Goal: Task Accomplishment & Management: Manage account settings

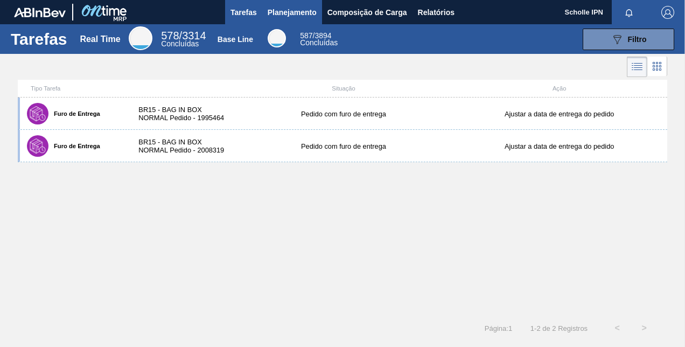
click at [309, 6] on span "Planejamento" at bounding box center [292, 12] width 49 height 13
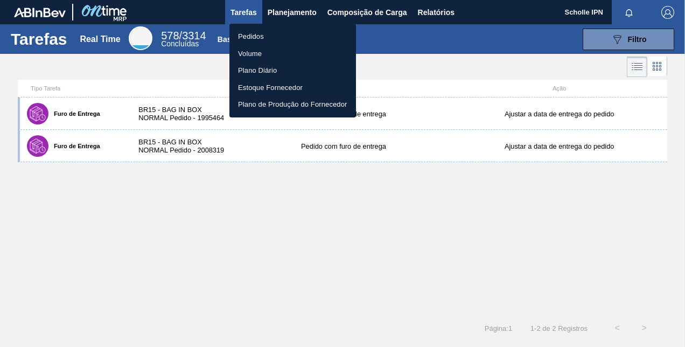
click at [300, 38] on li "Pedidos" at bounding box center [292, 36] width 127 height 17
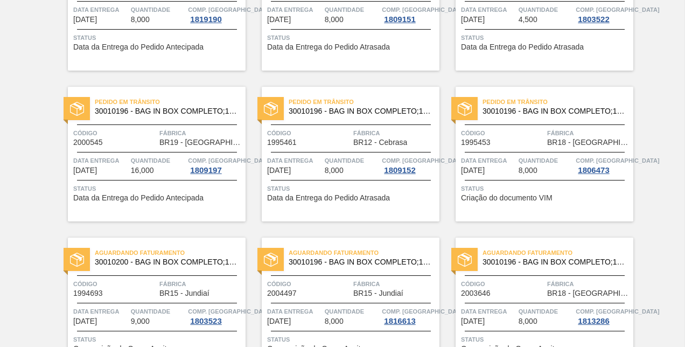
scroll to position [162, 0]
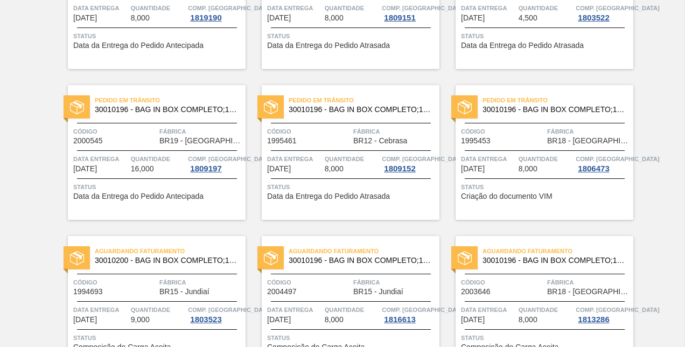
click at [500, 204] on div "Pedido em Trânsito 30010196 - BAG IN BOX COMPLETO;18L;NORMAL;; Código 1995453 F…" at bounding box center [544, 152] width 178 height 135
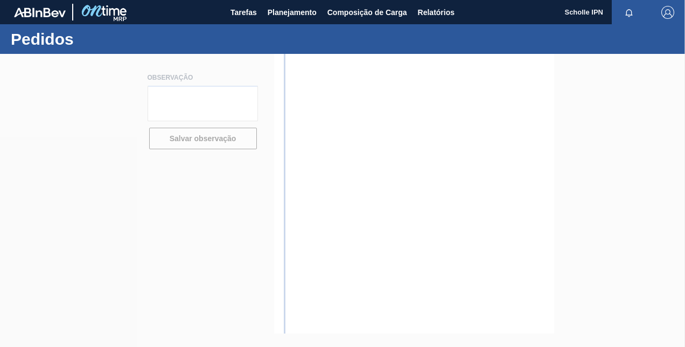
type textarea "SALES 125002941"
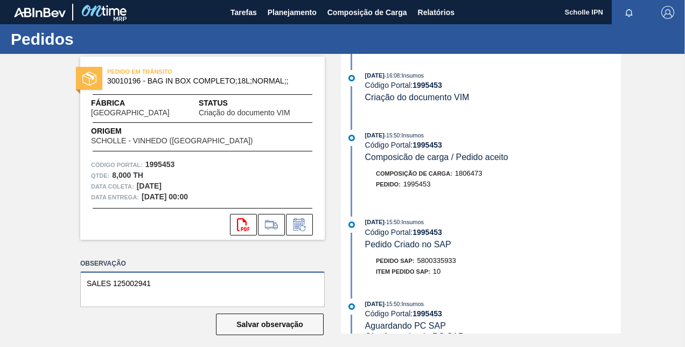
click at [130, 278] on textarea "SALES 125002941" at bounding box center [202, 289] width 244 height 36
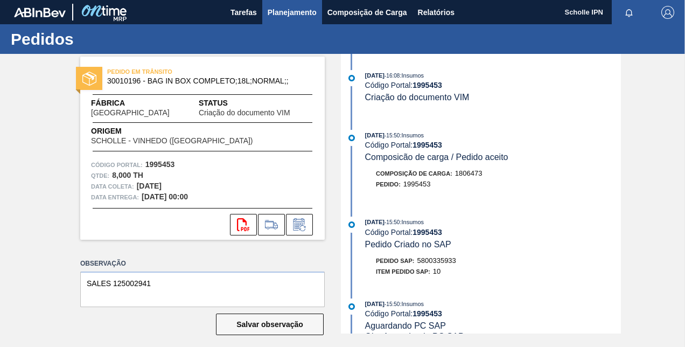
click at [298, 17] on span "Planejamento" at bounding box center [292, 12] width 49 height 13
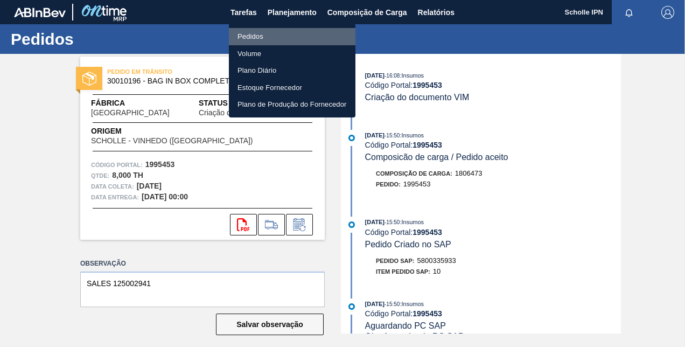
click at [297, 33] on li "Pedidos" at bounding box center [292, 36] width 127 height 17
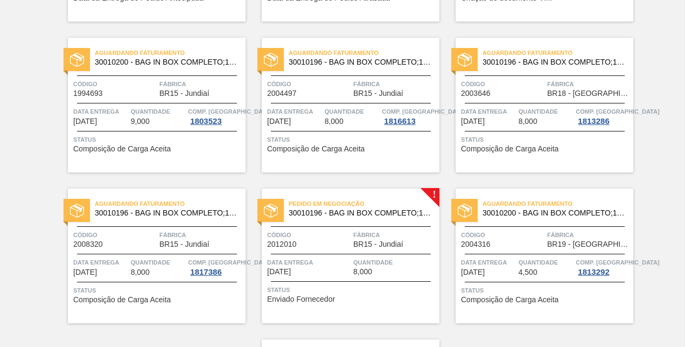
scroll to position [377, 0]
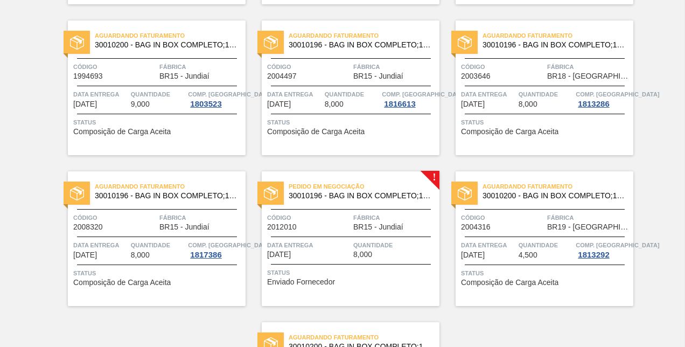
click at [116, 279] on span "Composição de Carga Aceita" at bounding box center [121, 282] width 97 height 8
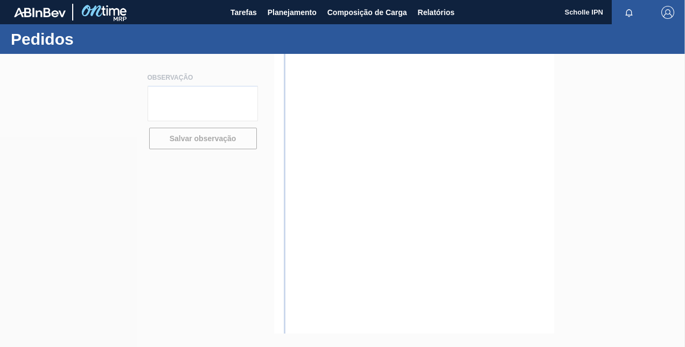
type textarea "SALES 125003010"
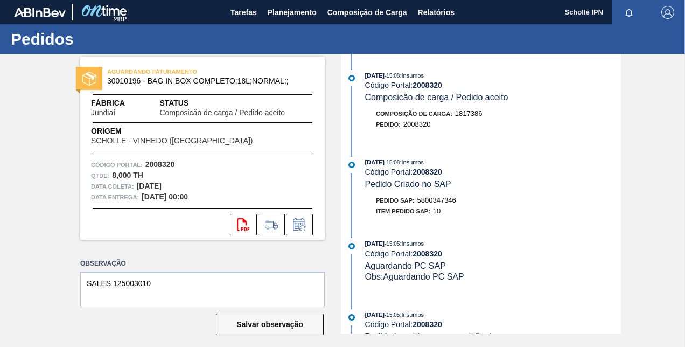
click at [443, 202] on span "5800347346" at bounding box center [436, 200] width 39 height 8
copy span "5800347346"
click at [298, 11] on span "Planejamento" at bounding box center [292, 12] width 49 height 13
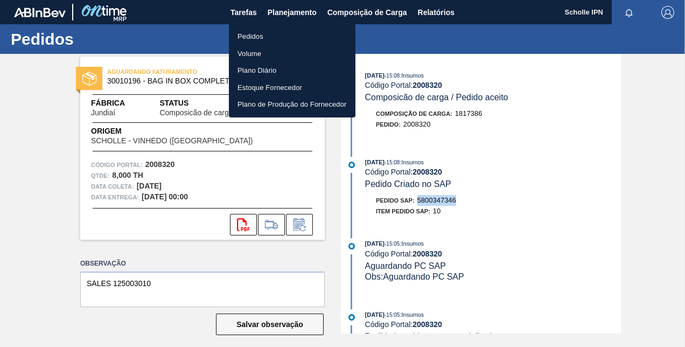
click at [285, 28] on li "Pedidos" at bounding box center [292, 36] width 127 height 17
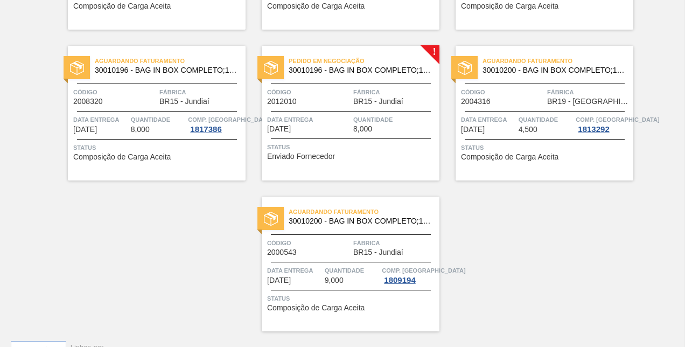
scroll to position [526, 0]
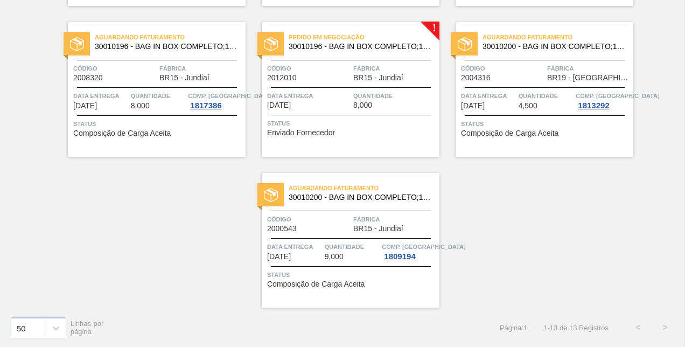
click at [360, 132] on div "Status Enviado Fornecedor" at bounding box center [352, 126] width 170 height 17
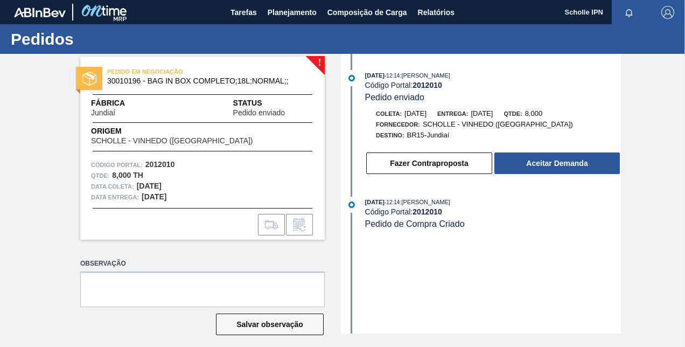
click at [404, 275] on div "[DATE] 12:14 : [PERSON_NAME] Código Portal: 2012010 Pedido enviado Coleta: [DAT…" at bounding box center [481, 193] width 277 height 279
click at [459, 299] on div "[DATE] 12:14 : [PERSON_NAME] Código Portal: 2012010 Pedido enviado Coleta: [DAT…" at bounding box center [481, 193] width 277 height 279
click at [418, 269] on div "[DATE] 12:14 : [PERSON_NAME] Código Portal: 2012010 Pedido enviado Coleta: [DAT…" at bounding box center [481, 193] width 277 height 279
click at [410, 94] on span "Pedido enviado" at bounding box center [394, 97] width 59 height 9
click at [410, 93] on span "Pedido enviado" at bounding box center [394, 97] width 59 height 9
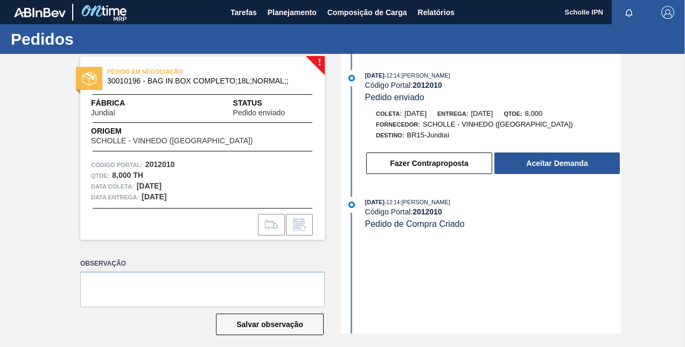
drag, startPoint x: 410, startPoint y: 93, endPoint x: 418, endPoint y: 88, distance: 9.4
click at [418, 88] on strong "2012010" at bounding box center [427, 85] width 30 height 9
click at [421, 85] on strong "2012010" at bounding box center [427, 85] width 30 height 9
copy strong "2012010"
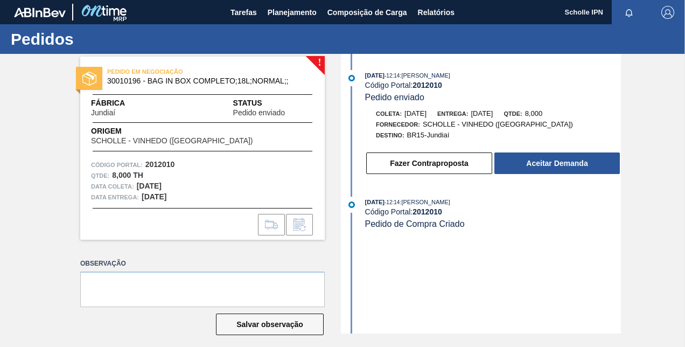
click at [187, 254] on div "! PEDIDO EM NEGOCIAÇÃO 30010196 - BAG IN BOX COMPLETO;18L;NORMAL;; Fábrica Jund…" at bounding box center [194, 193] width 261 height 279
click at [145, 284] on textarea at bounding box center [202, 289] width 244 height 36
paste textarea "125003046"
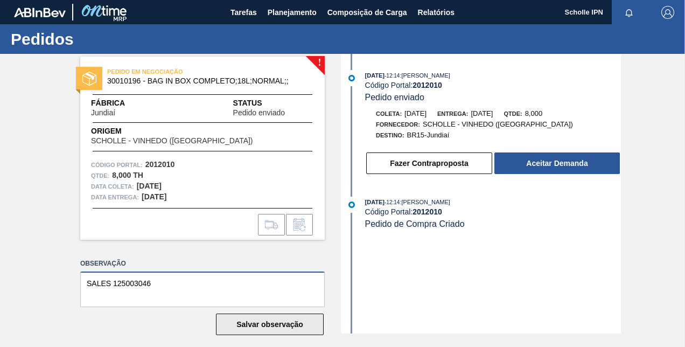
type textarea "SALES 125003046"
click at [265, 328] on button "Salvar observação" at bounding box center [270, 324] width 108 height 22
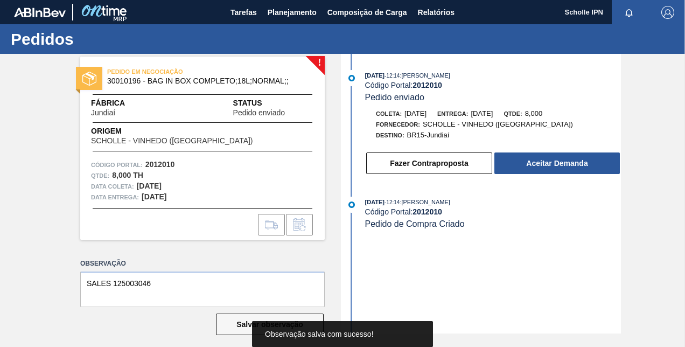
click at [122, 316] on div "Salvar observação" at bounding box center [202, 324] width 244 height 24
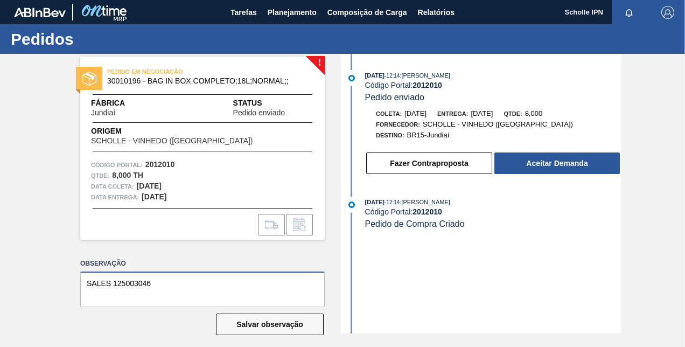
click at [169, 288] on textarea "SALES 125003046" at bounding box center [202, 289] width 244 height 36
click at [460, 166] on button "Fazer Contraproposta" at bounding box center [429, 163] width 126 height 22
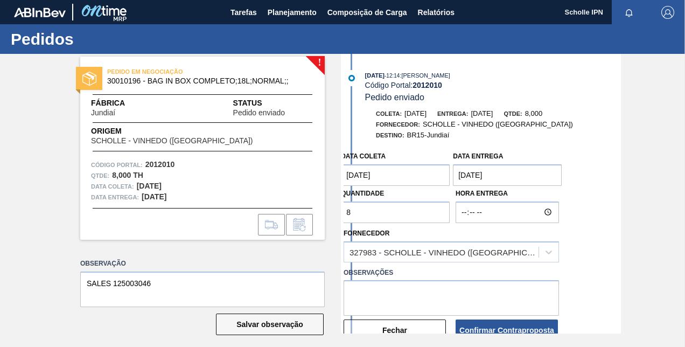
click at [419, 191] on div "Quantidade 8" at bounding box center [395, 204] width 109 height 37
click at [396, 178] on coleta "[DATE]" at bounding box center [395, 175] width 109 height 22
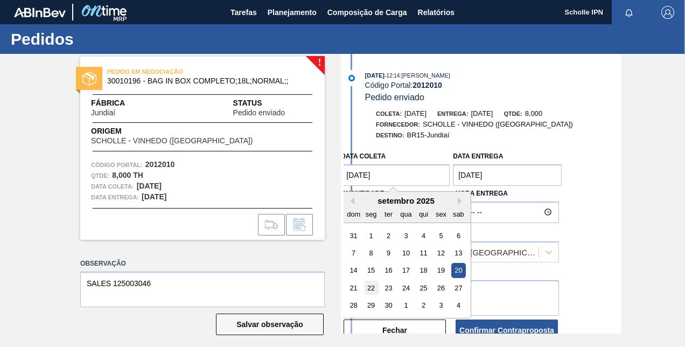
click at [375, 289] on div "22" at bounding box center [371, 288] width 15 height 15
type coleta "[DATE]"
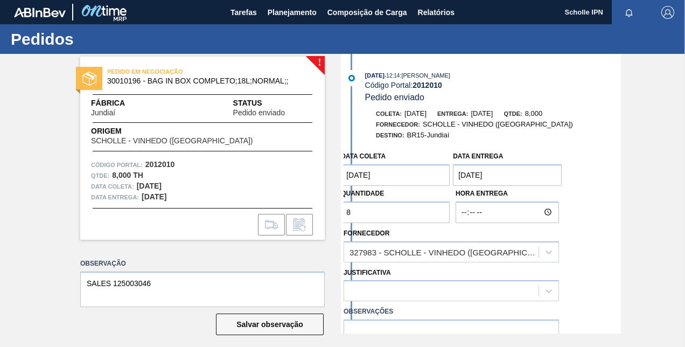
click at [497, 180] on entrega "[DATE]" at bounding box center [507, 175] width 109 height 22
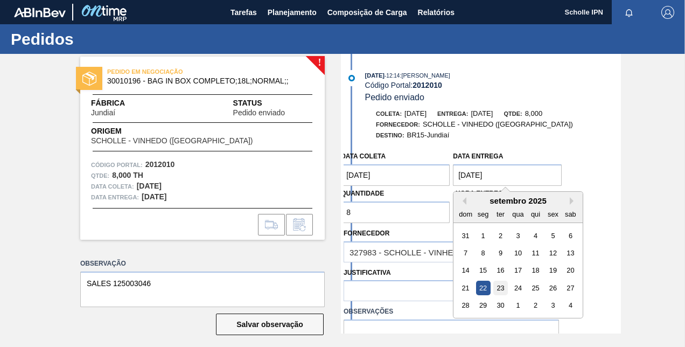
click at [502, 292] on div "23" at bounding box center [500, 288] width 15 height 15
type entrega "[DATE]"
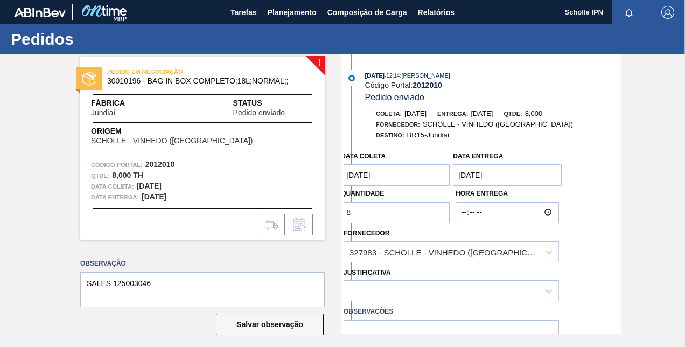
click at [593, 246] on div "Data coleta [DATE] Data entrega [DATE] Quantidade 8 Hora Entrega Fornecedor 327…" at bounding box center [481, 263] width 277 height 235
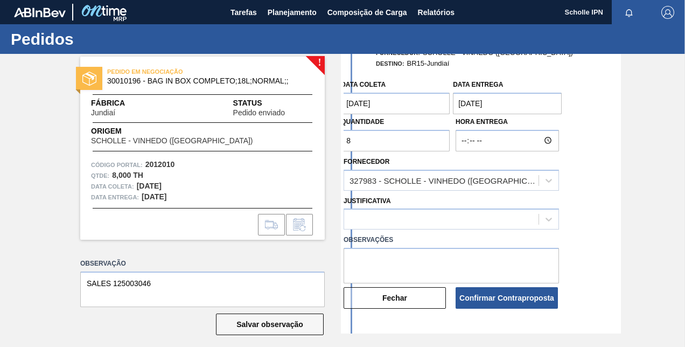
scroll to position [125, 0]
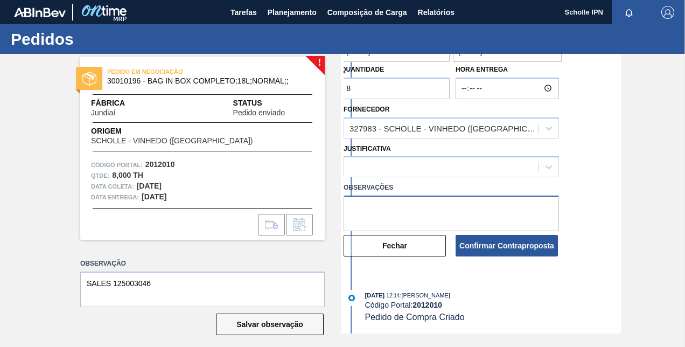
click at [455, 209] on textarea at bounding box center [450, 213] width 215 height 36
click at [544, 164] on icon at bounding box center [548, 167] width 11 height 11
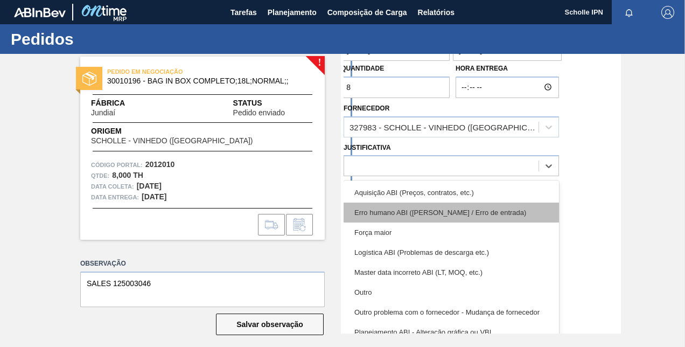
click at [432, 218] on div "Erro humano ABI ([PERSON_NAME] / Erro de entrada)" at bounding box center [450, 212] width 215 height 20
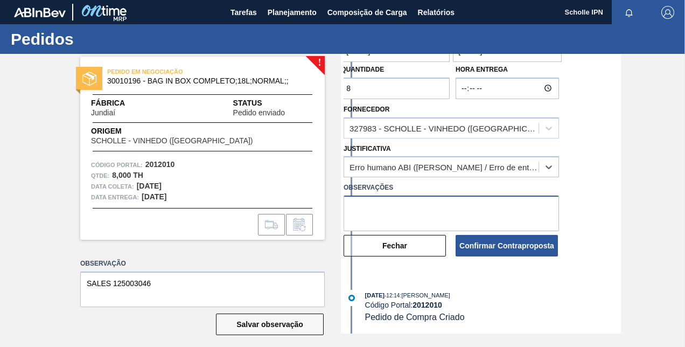
click at [422, 214] on textarea at bounding box center [450, 213] width 215 height 36
type textarea "n"
type textarea "N"
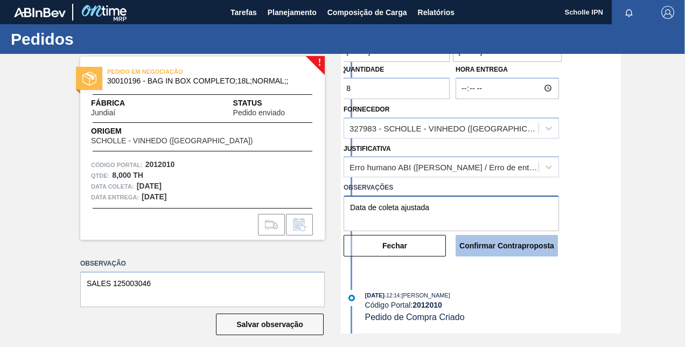
type textarea "Data de coleta ajustada"
click at [529, 250] on button "Confirmar Contraproposta" at bounding box center [506, 246] width 102 height 22
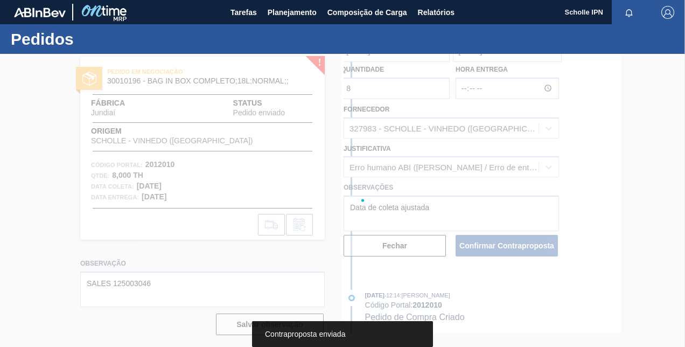
scroll to position [0, 0]
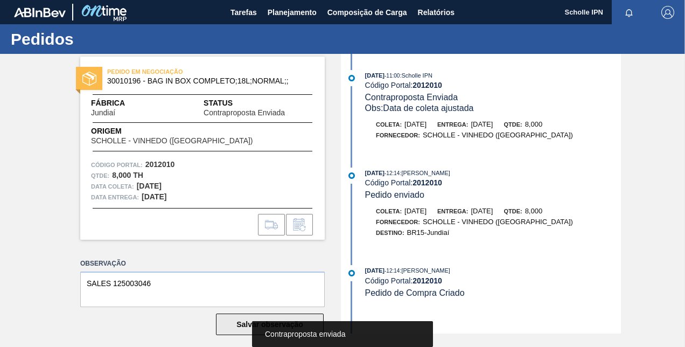
click at [237, 326] on button "Salvar observação" at bounding box center [270, 324] width 108 height 22
click at [236, 326] on button "Salvar observação" at bounding box center [270, 324] width 108 height 22
